Goal: Transaction & Acquisition: Purchase product/service

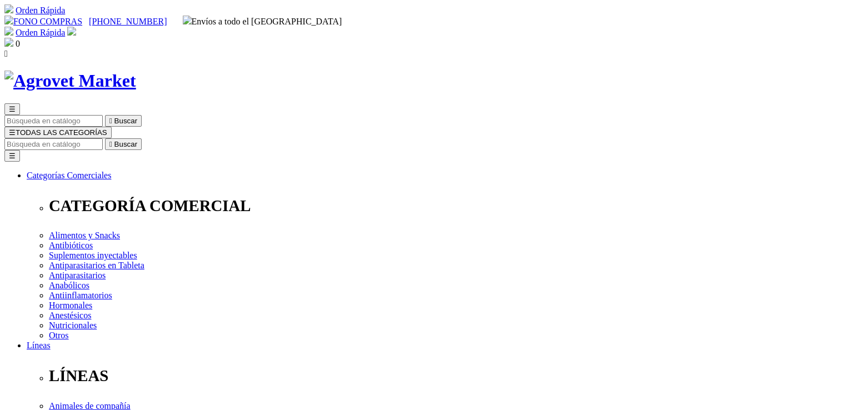
type input "stephaniecl299@gmail.com"
click at [76, 27] on img at bounding box center [71, 31] width 9 height 9
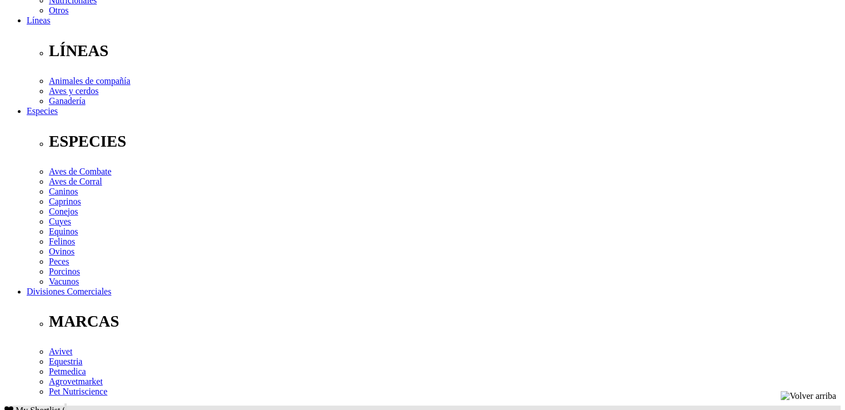
scroll to position [444, 0]
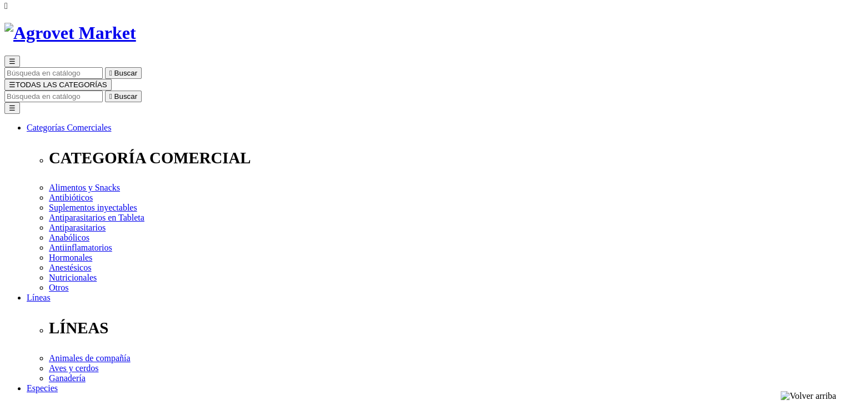
scroll to position [56, 0]
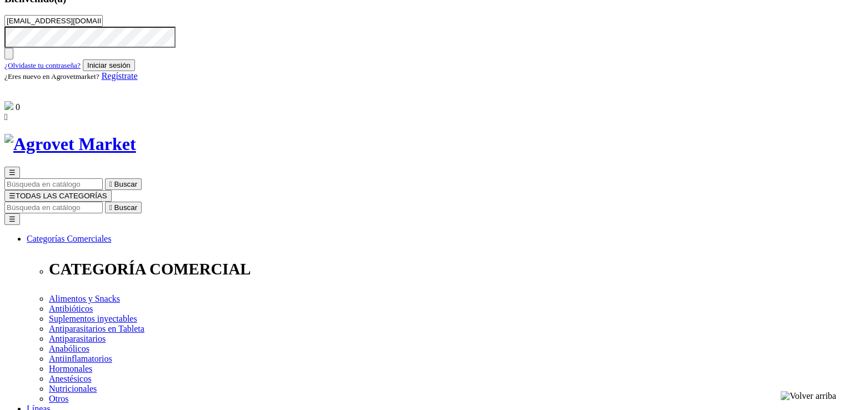
click at [135, 71] on button "Iniciar sesión" at bounding box center [109, 65] width 52 height 12
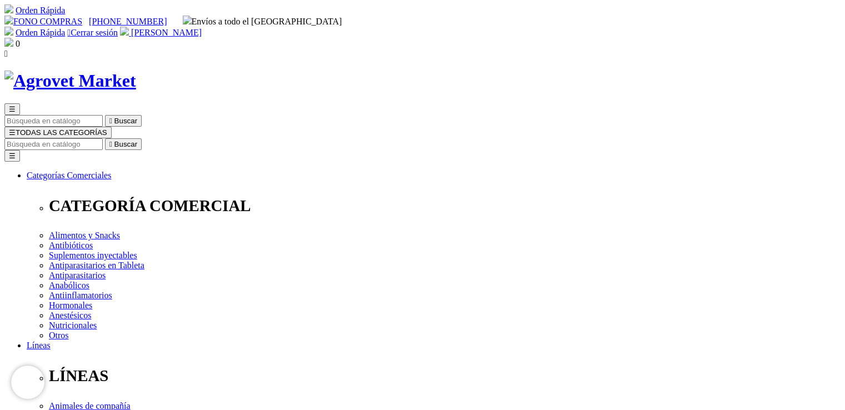
click at [103, 138] on input "Buscar" at bounding box center [53, 144] width 98 height 12
type input "ARTROSAMINE"
click at [105, 138] on button " Buscar" at bounding box center [123, 144] width 37 height 12
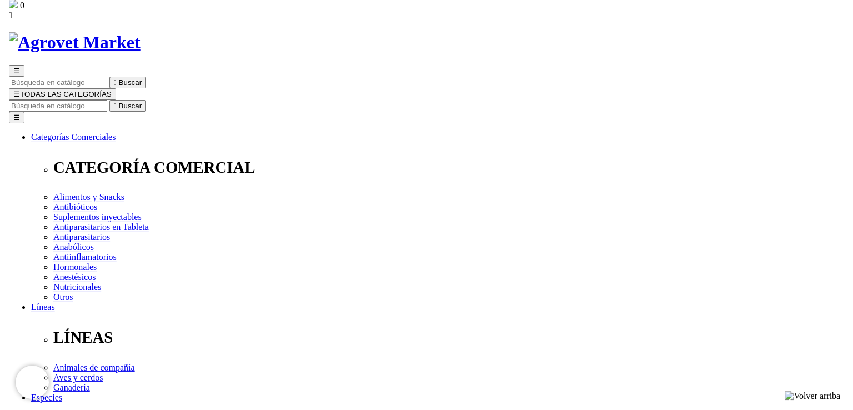
scroll to position [111, 0]
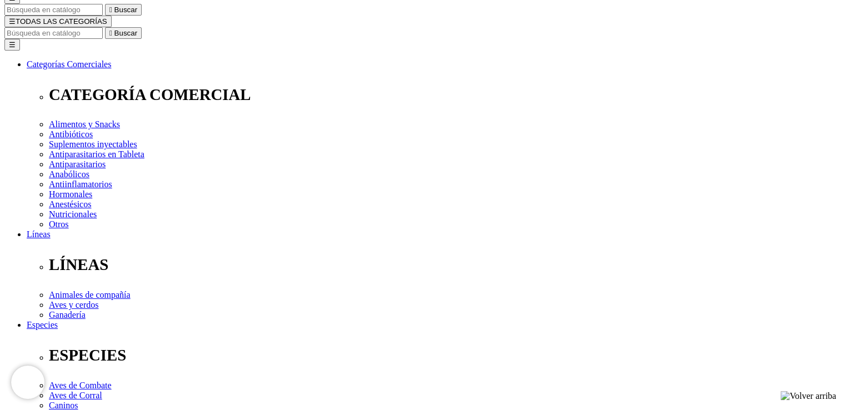
select select "354"
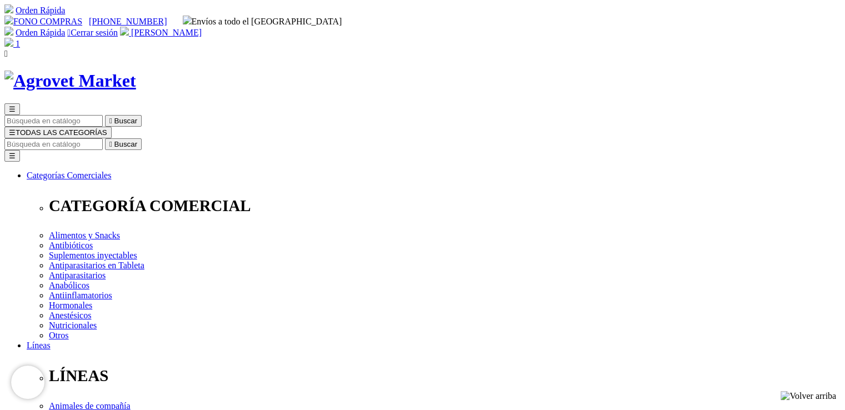
type input "COMPRA1"
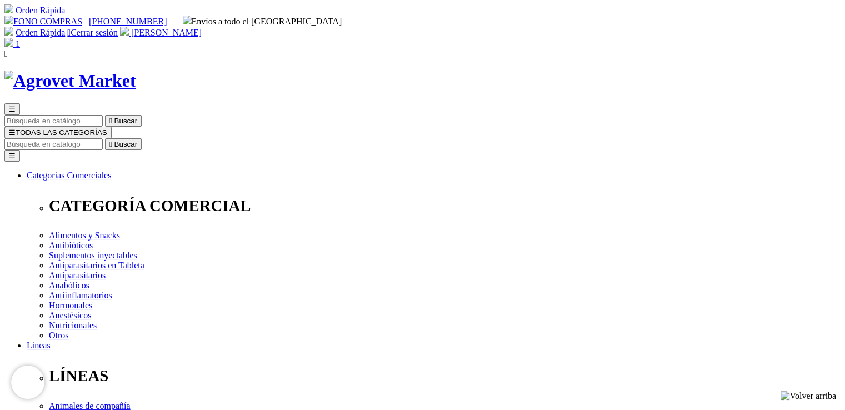
click at [129, 27] on img at bounding box center [124, 31] width 9 height 9
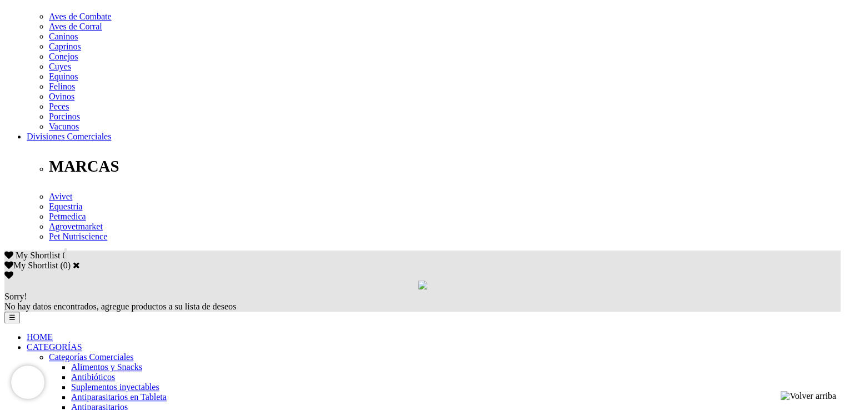
scroll to position [500, 0]
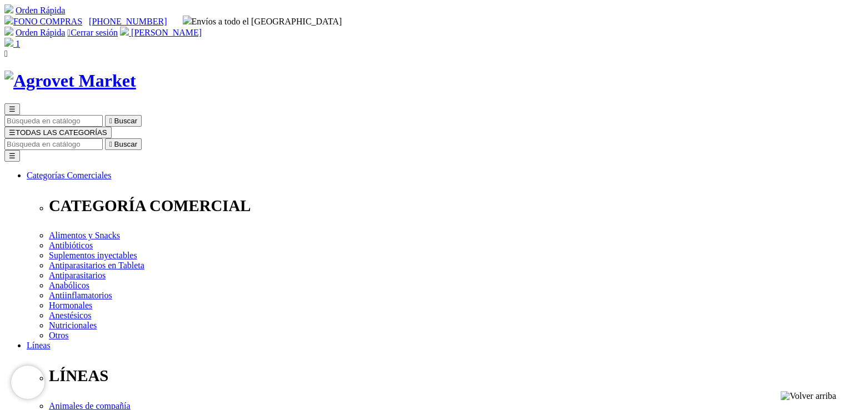
scroll to position [167, 0]
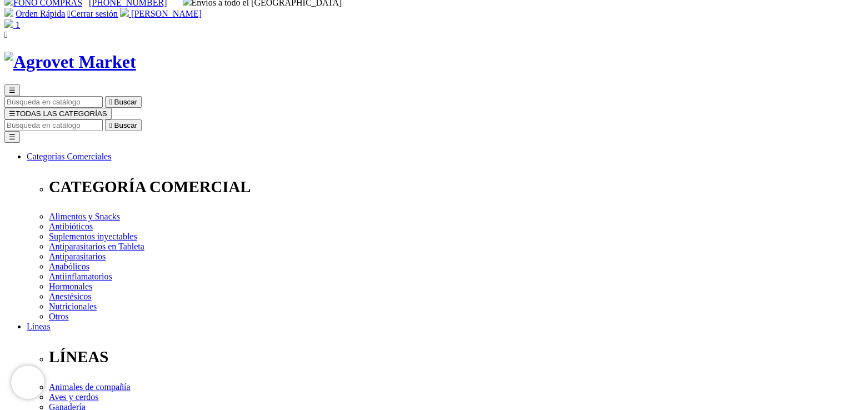
scroll to position [0, 0]
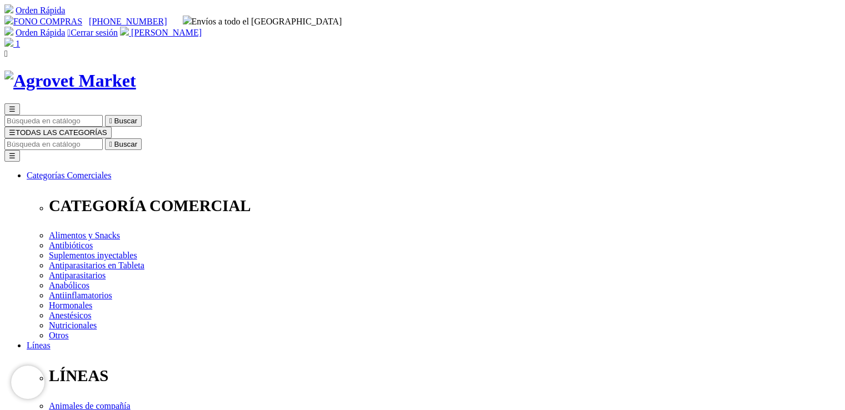
click at [136, 71] on img at bounding box center [70, 81] width 132 height 21
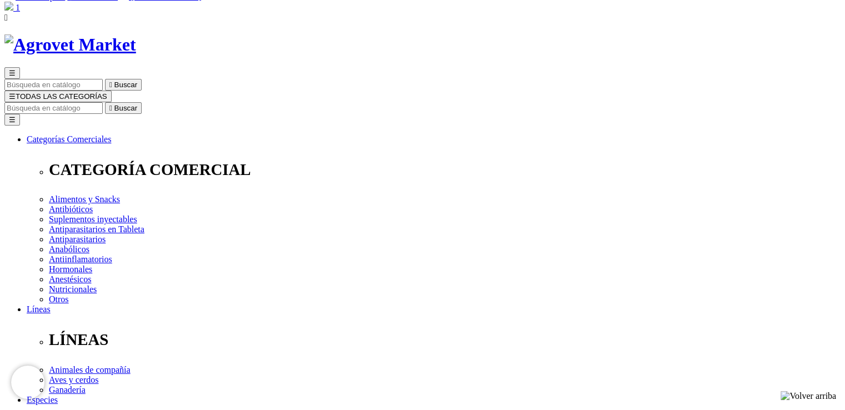
scroll to position [56, 0]
